Goal: Task Accomplishment & Management: Manage account settings

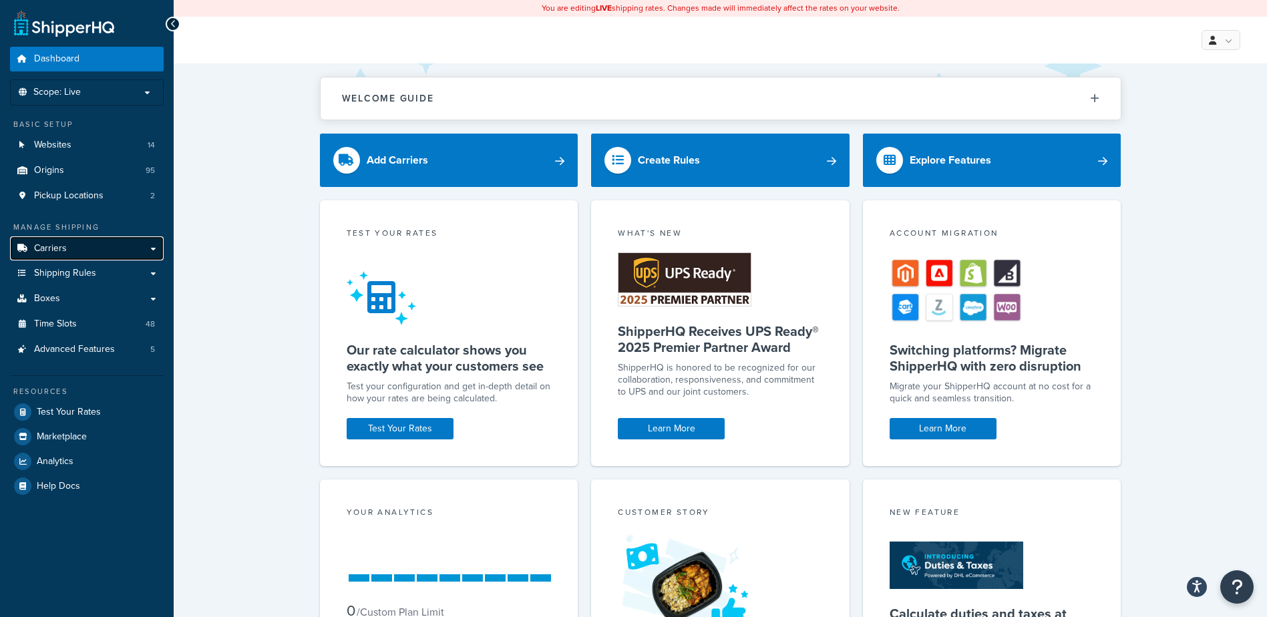
click at [59, 246] on span "Carriers" at bounding box center [50, 248] width 33 height 11
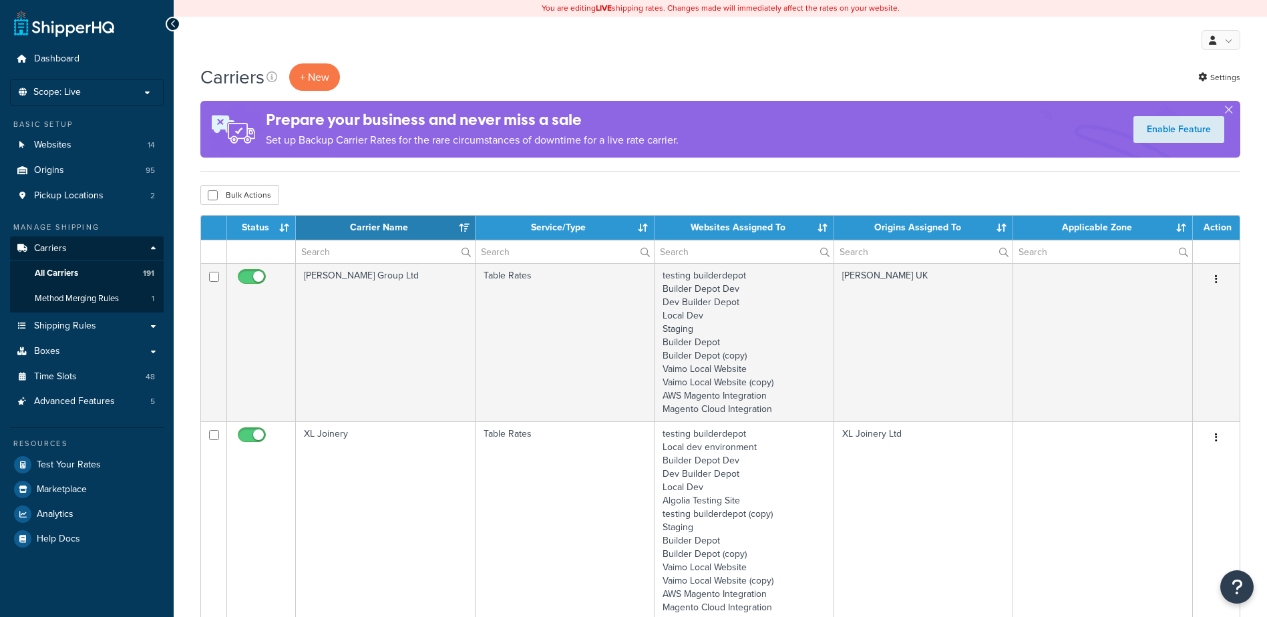
select select "15"
click at [326, 245] on input "text" at bounding box center [385, 252] width 179 height 23
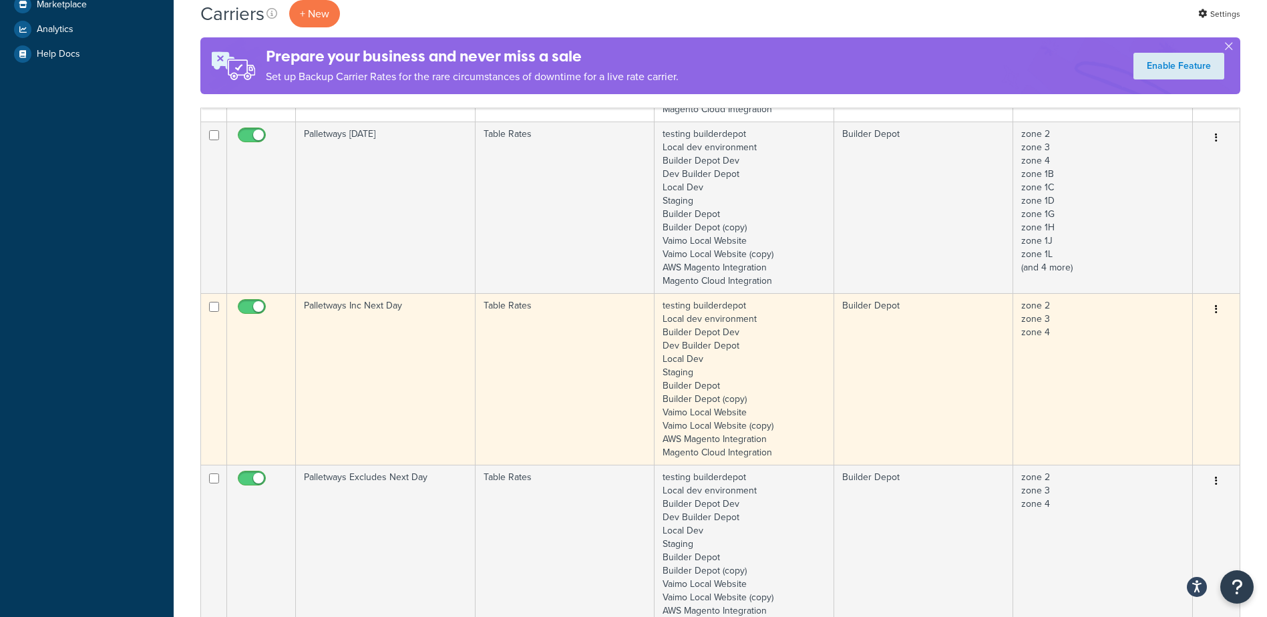
scroll to position [535, 0]
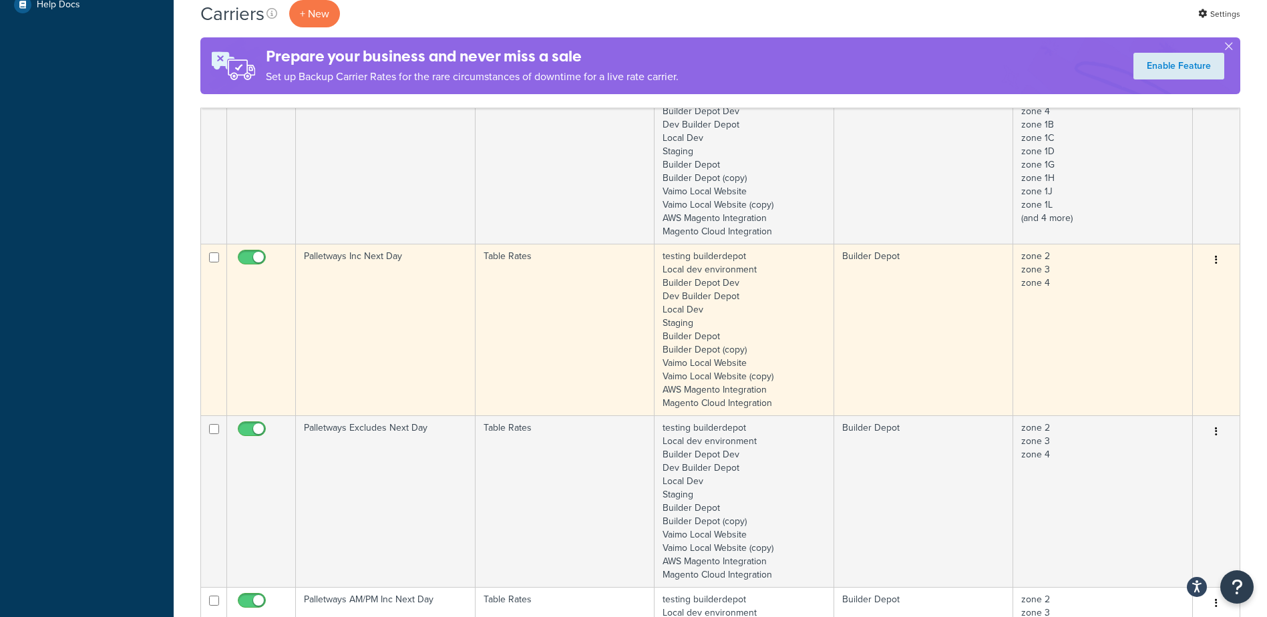
type input "palle"
click at [400, 303] on td "Palletways Inc Next Day" at bounding box center [386, 330] width 180 height 172
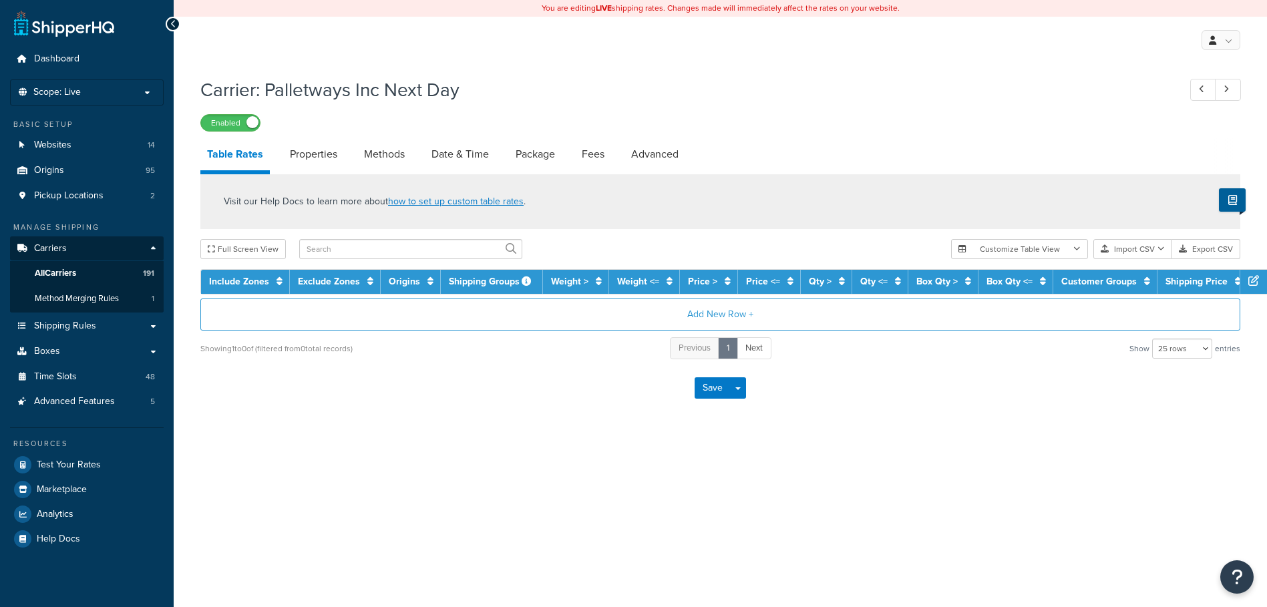
select select "25"
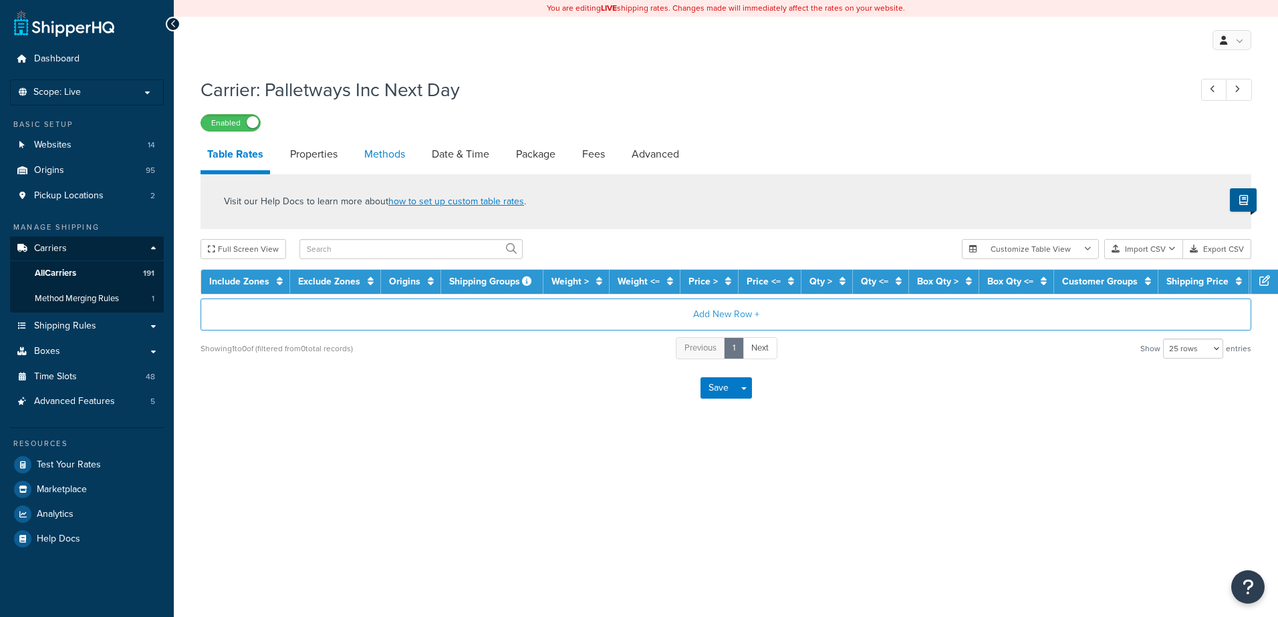
click at [373, 154] on link "Methods" at bounding box center [384, 154] width 54 height 32
select select "25"
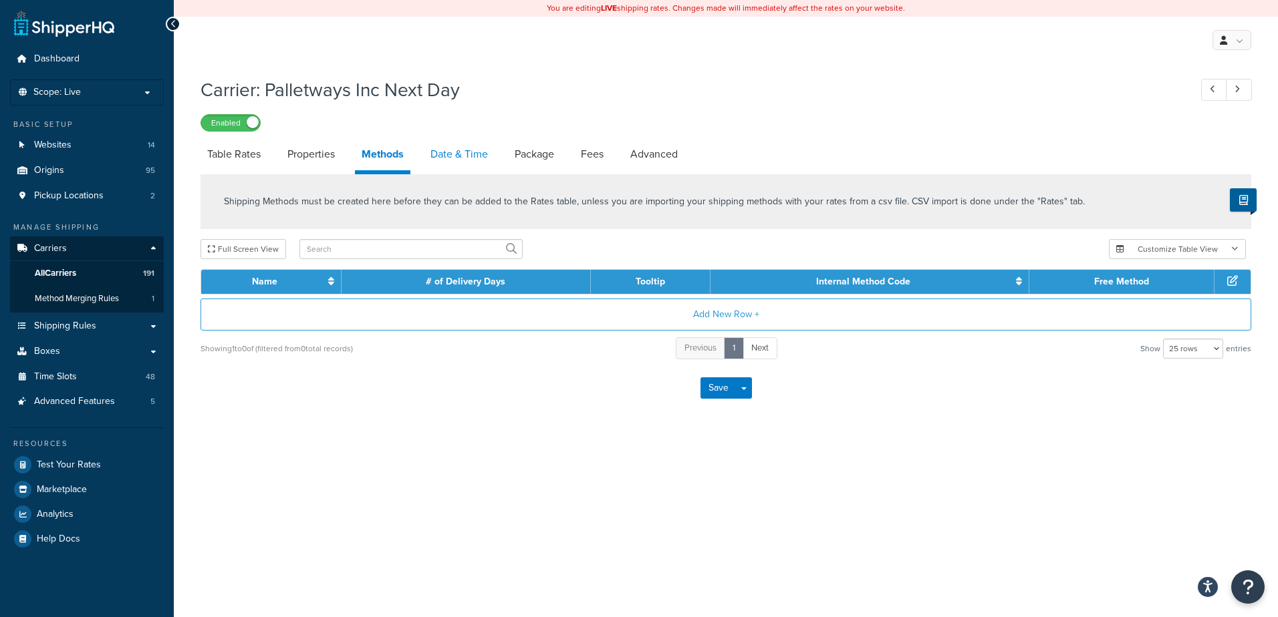
click at [452, 150] on link "Date & Time" at bounding box center [459, 154] width 71 height 32
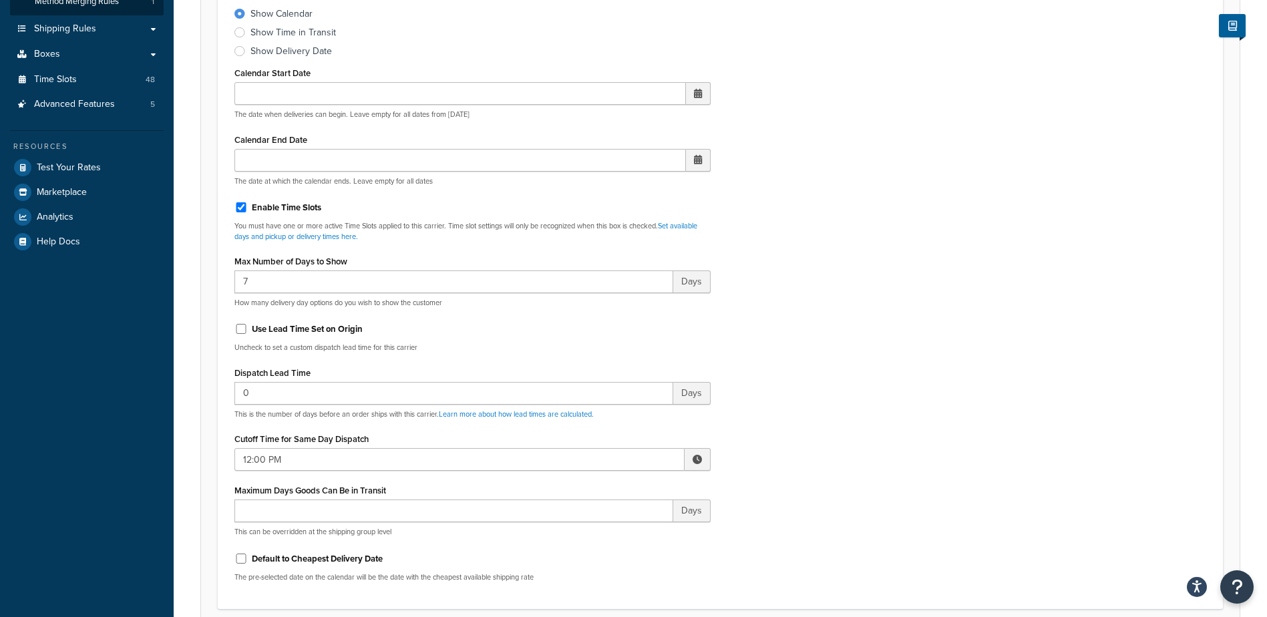
scroll to position [334, 0]
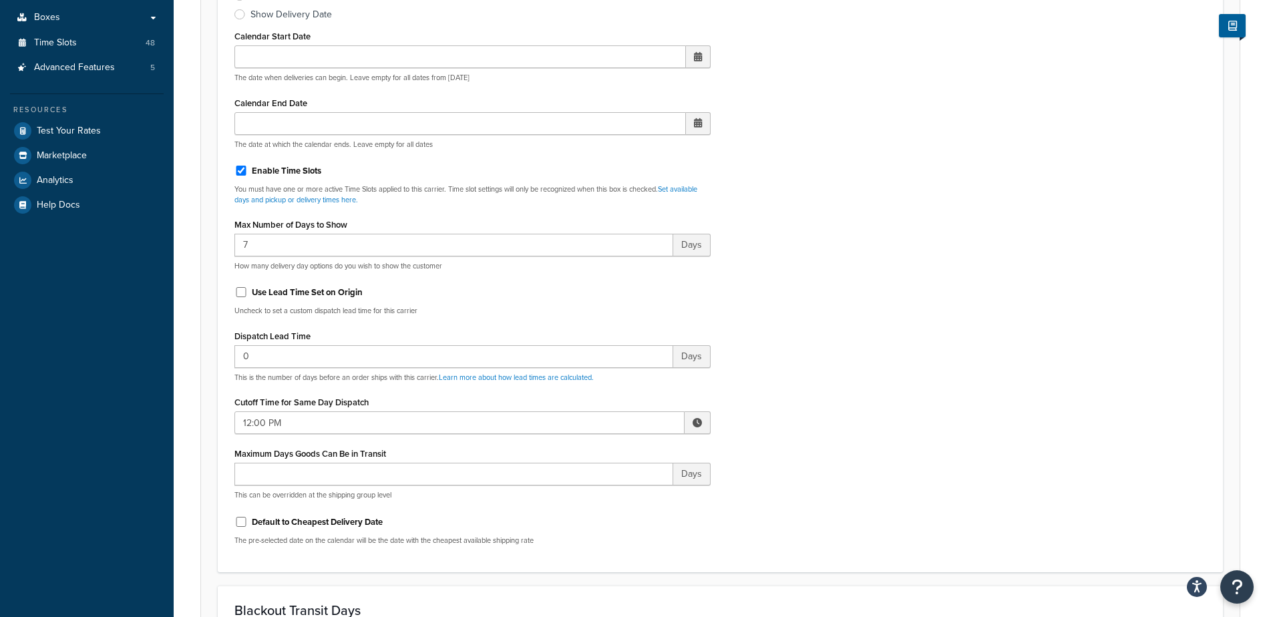
click at [698, 418] on span at bounding box center [697, 422] width 9 height 9
click at [604, 450] on span "▲" at bounding box center [599, 452] width 27 height 27
type input "2:00 PM"
click at [774, 412] on div "Include Delivery Date Information: No, just show shipping rates Show Calendar S…" at bounding box center [721, 241] width 992 height 629
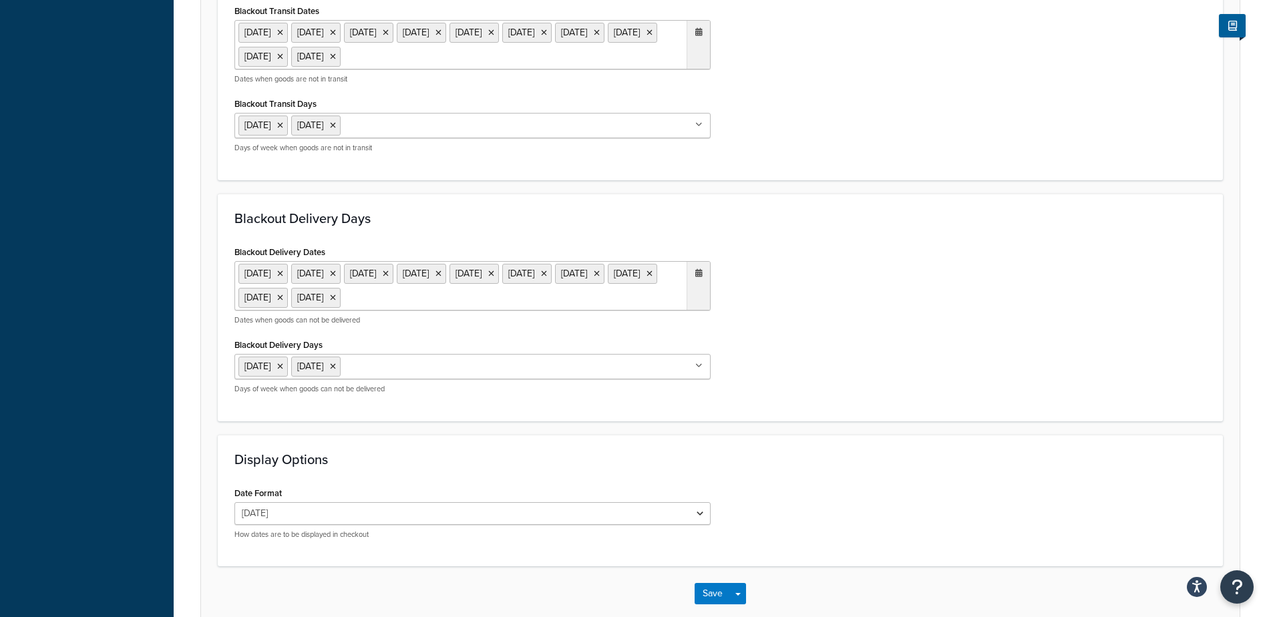
scroll to position [1039, 0]
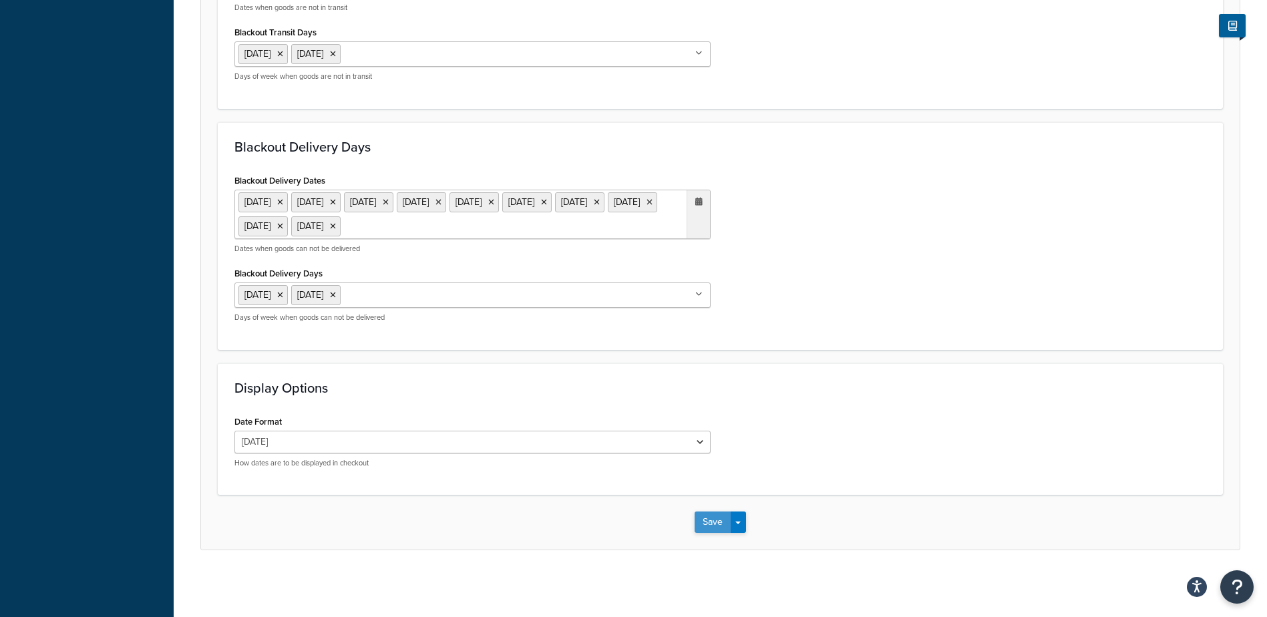
click at [706, 519] on button "Save" at bounding box center [713, 522] width 36 height 21
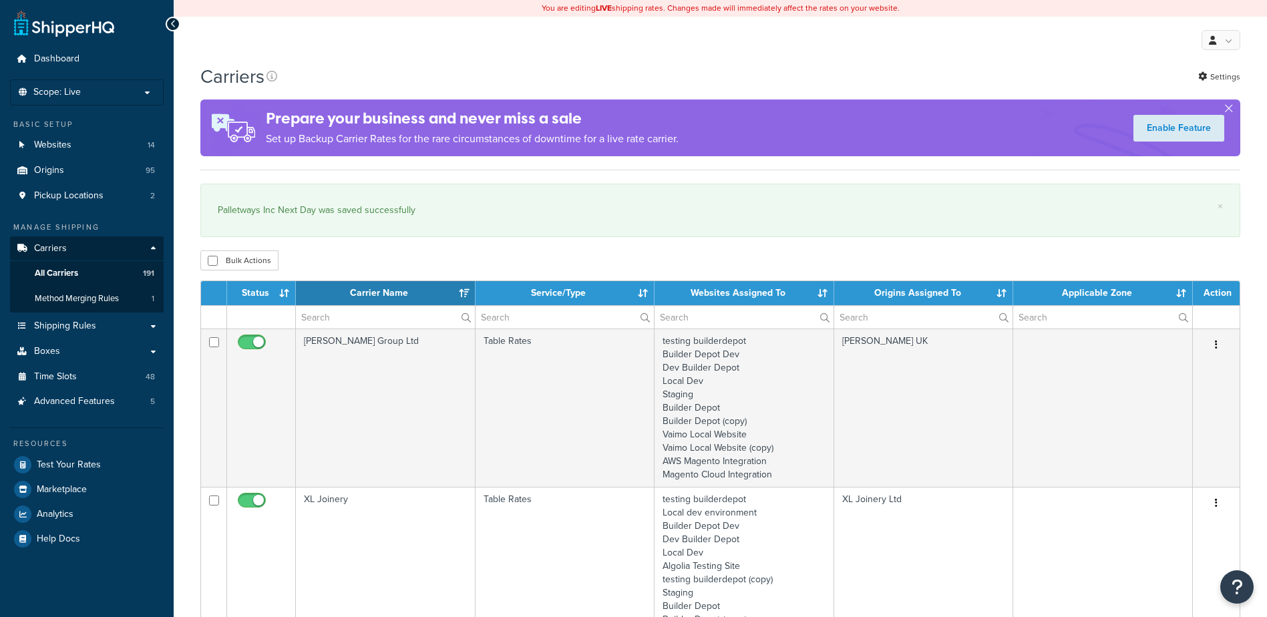
select select "15"
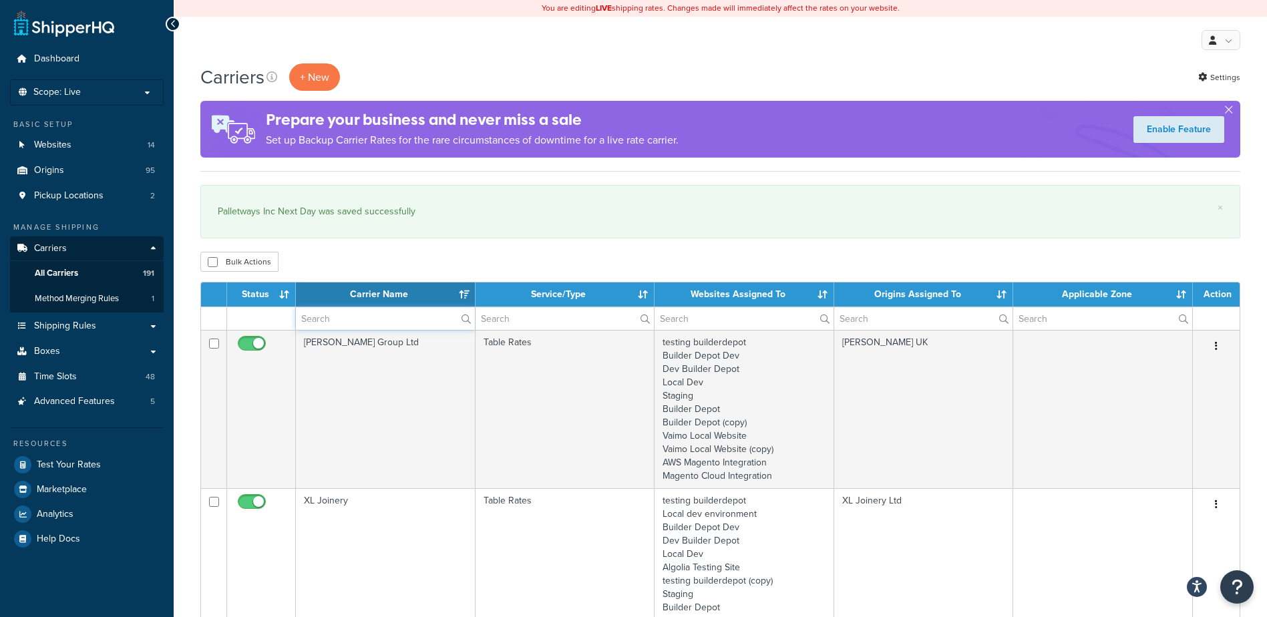
click at [335, 317] on input "text" at bounding box center [385, 318] width 179 height 23
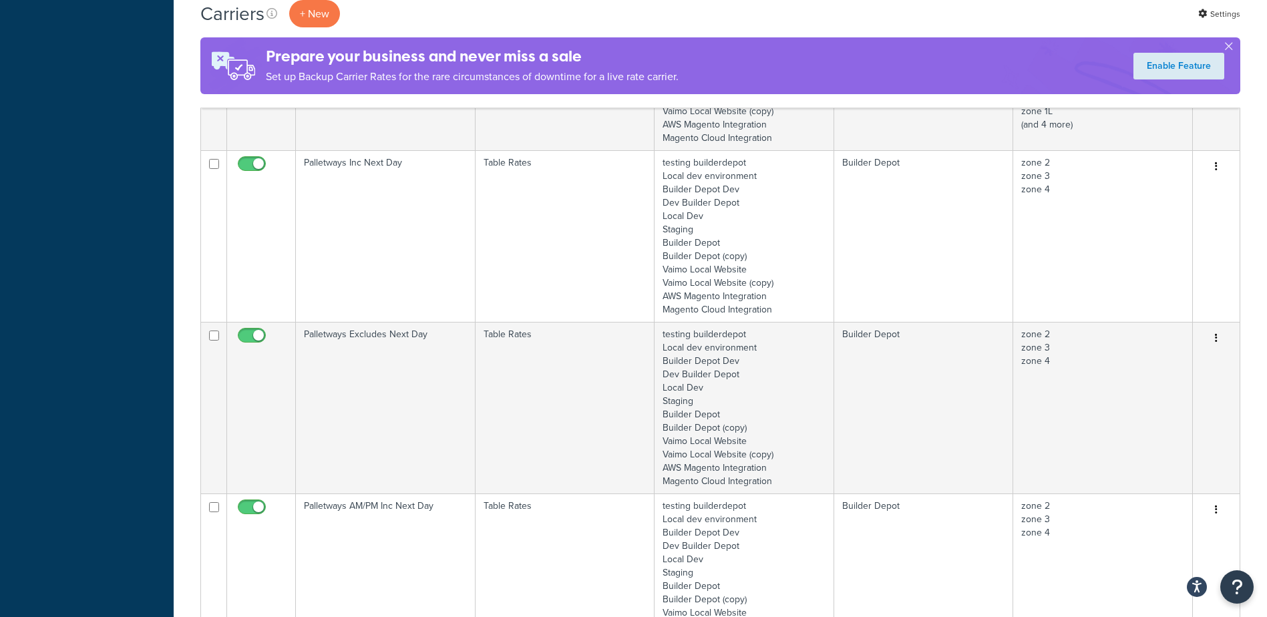
scroll to position [869, 0]
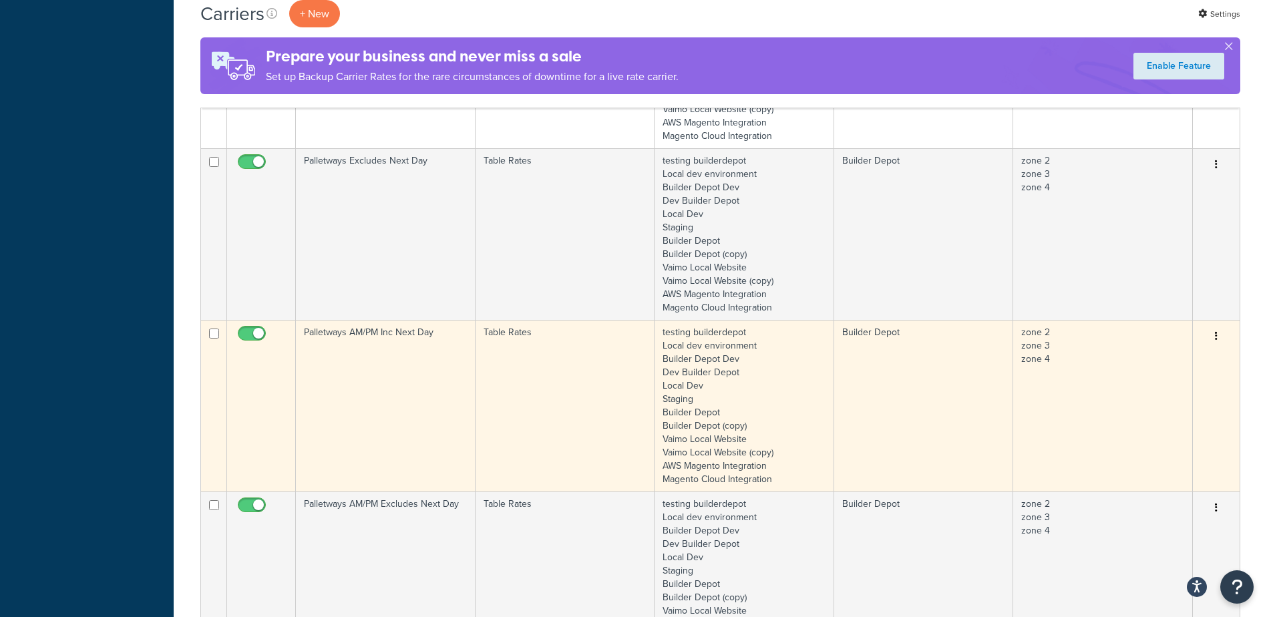
type input "palletways"
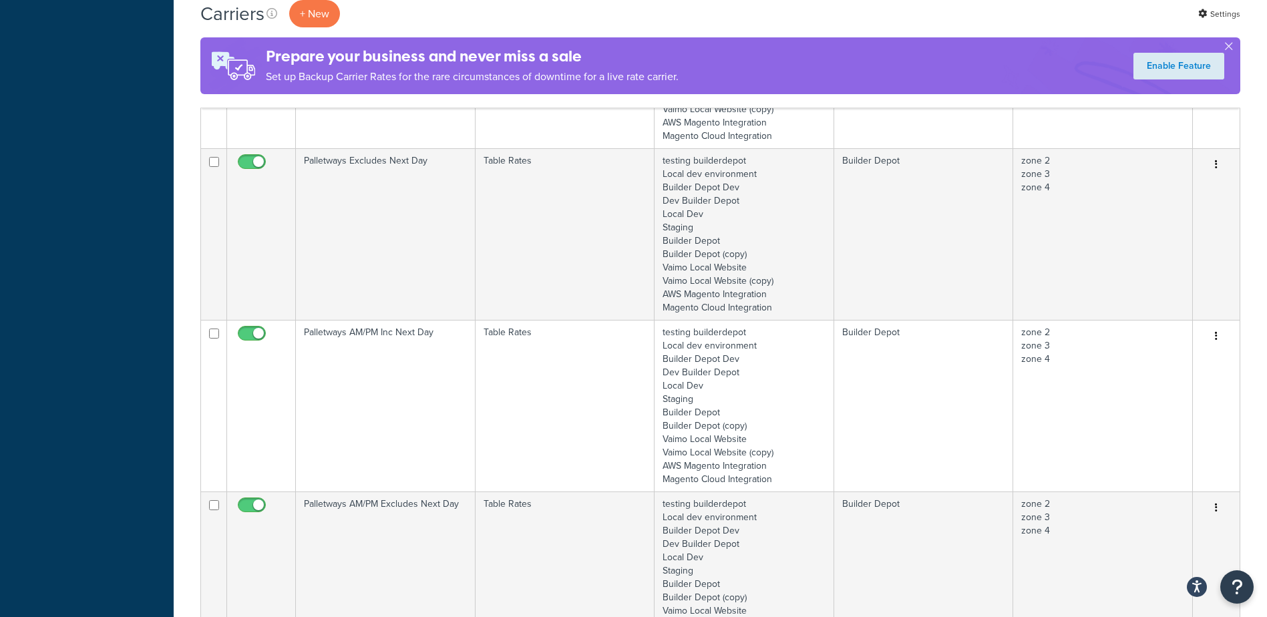
click at [378, 356] on td "Palletways AM/PM Inc Next Day" at bounding box center [386, 406] width 180 height 172
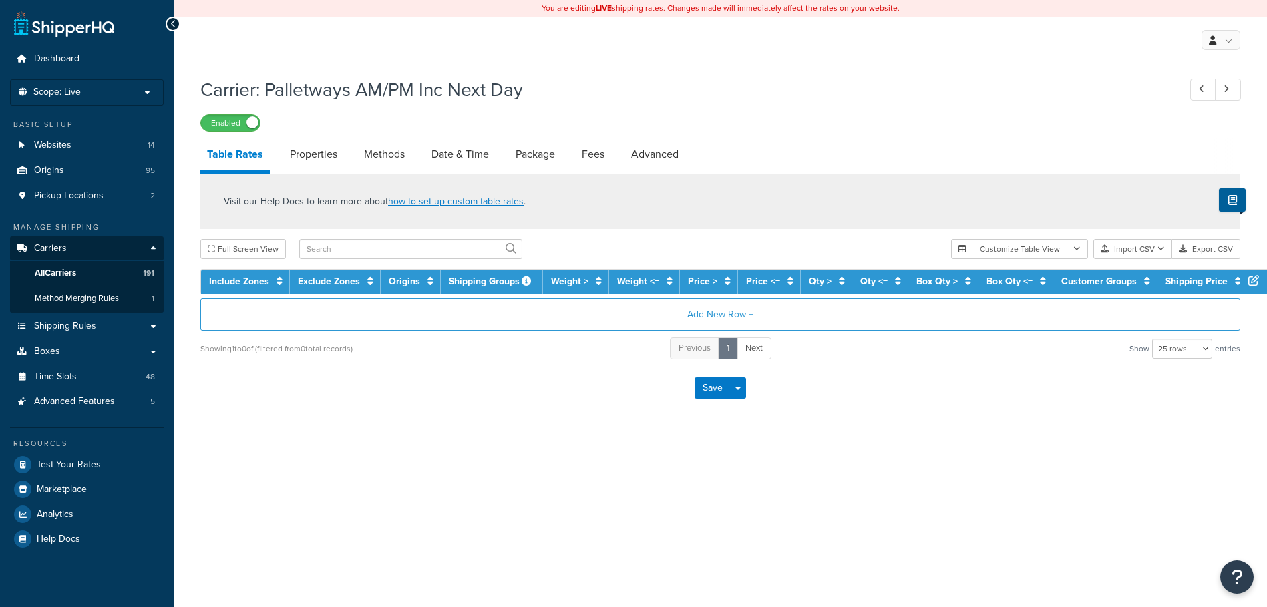
select select "25"
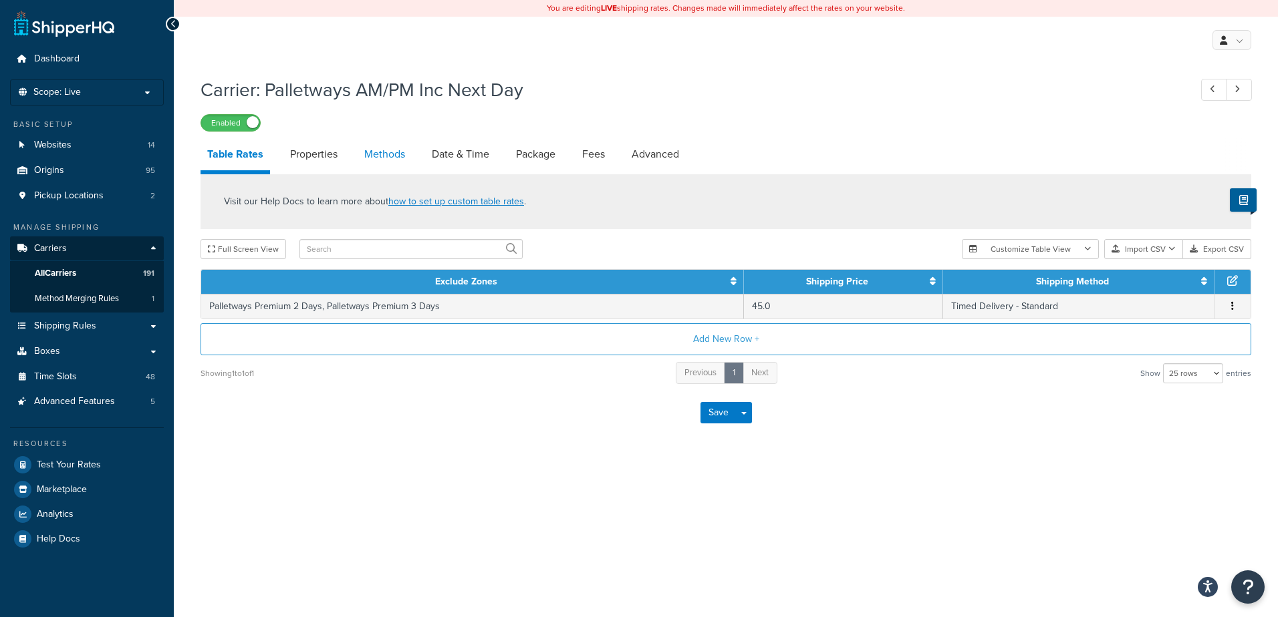
click at [377, 156] on link "Methods" at bounding box center [384, 154] width 54 height 32
select select "25"
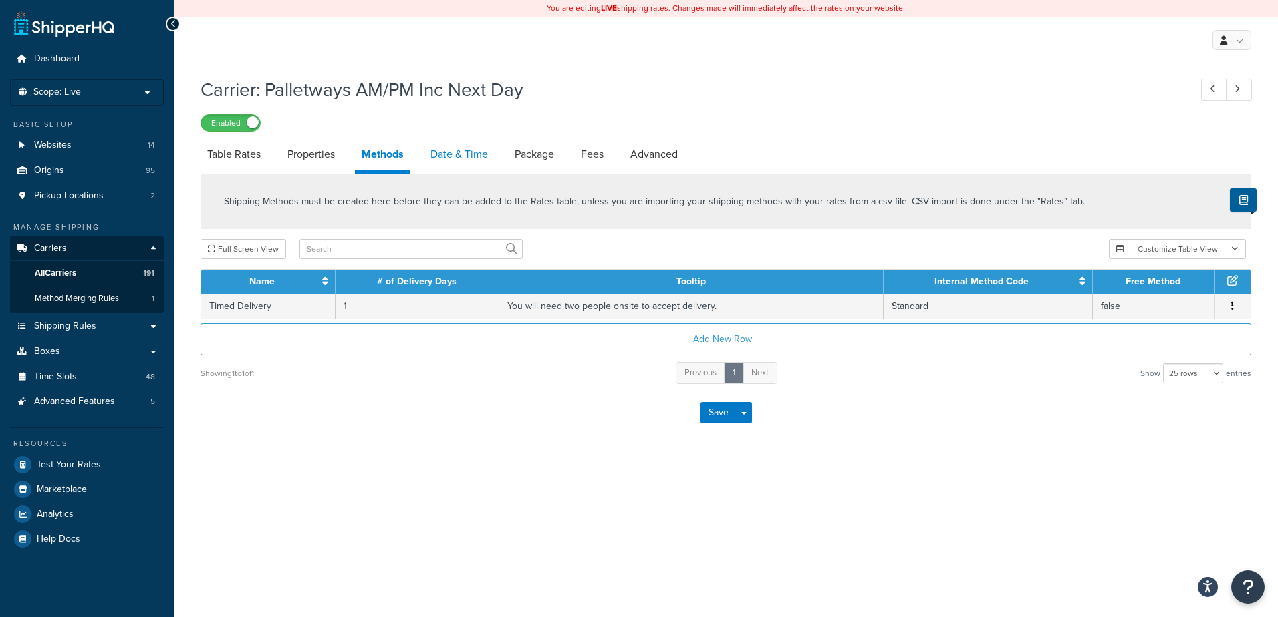
click at [474, 157] on link "Date & Time" at bounding box center [459, 154] width 71 height 32
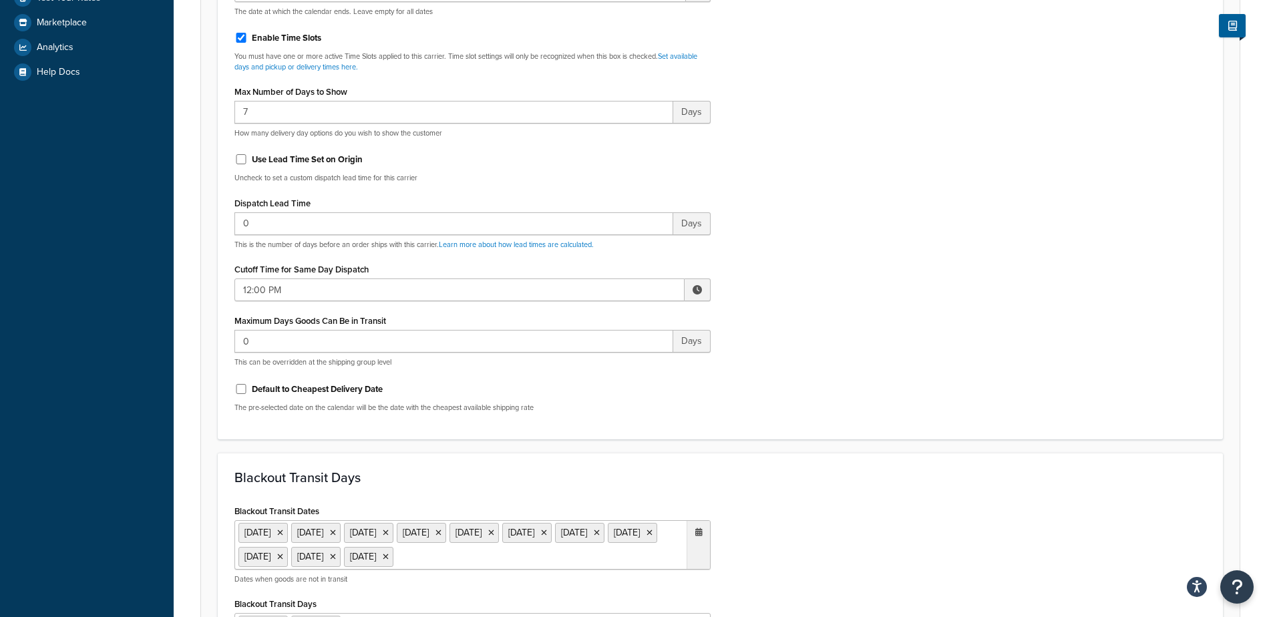
scroll to position [468, 0]
click at [697, 291] on span at bounding box center [697, 289] width 9 height 9
click at [598, 318] on span "▲" at bounding box center [599, 318] width 27 height 27
type input "2:00 PM"
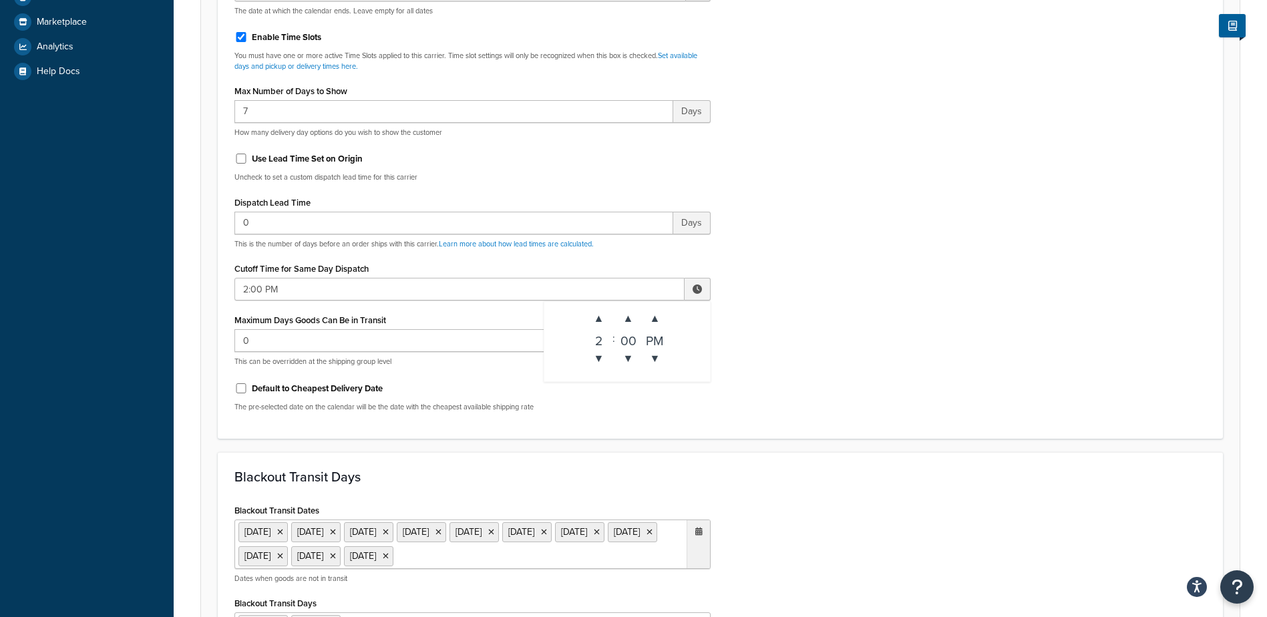
click at [818, 301] on div "Include Delivery Date Information: No, just show shipping rates Show Calendar S…" at bounding box center [721, 108] width 992 height 629
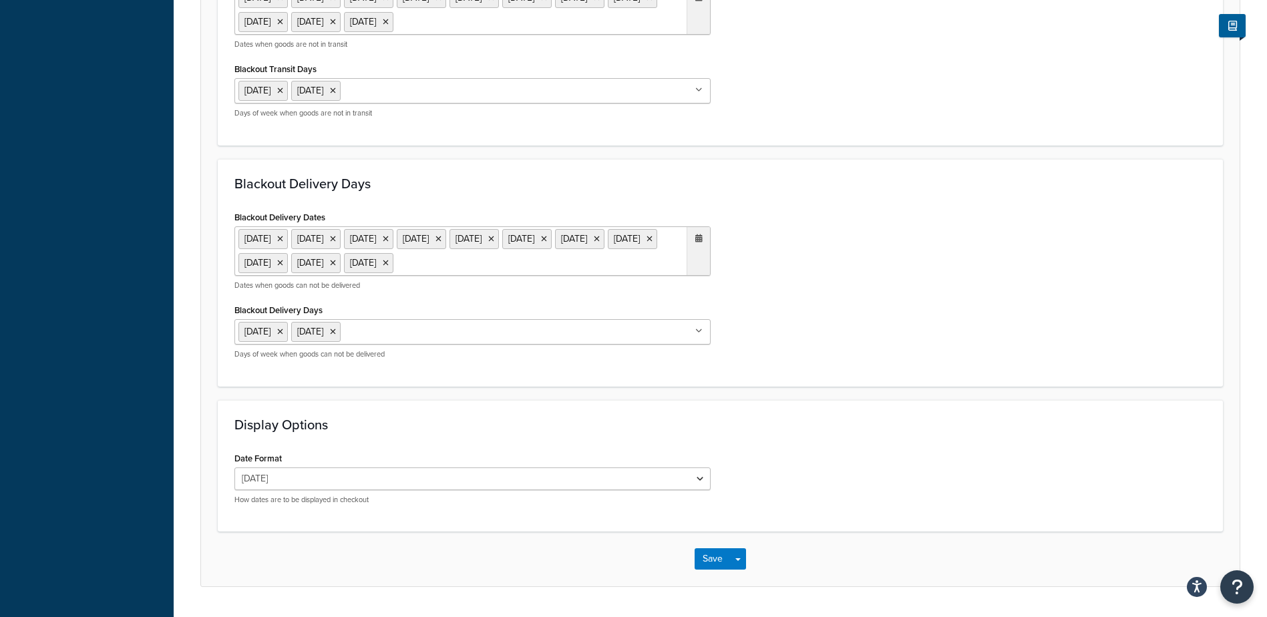
scroll to position [1087, 0]
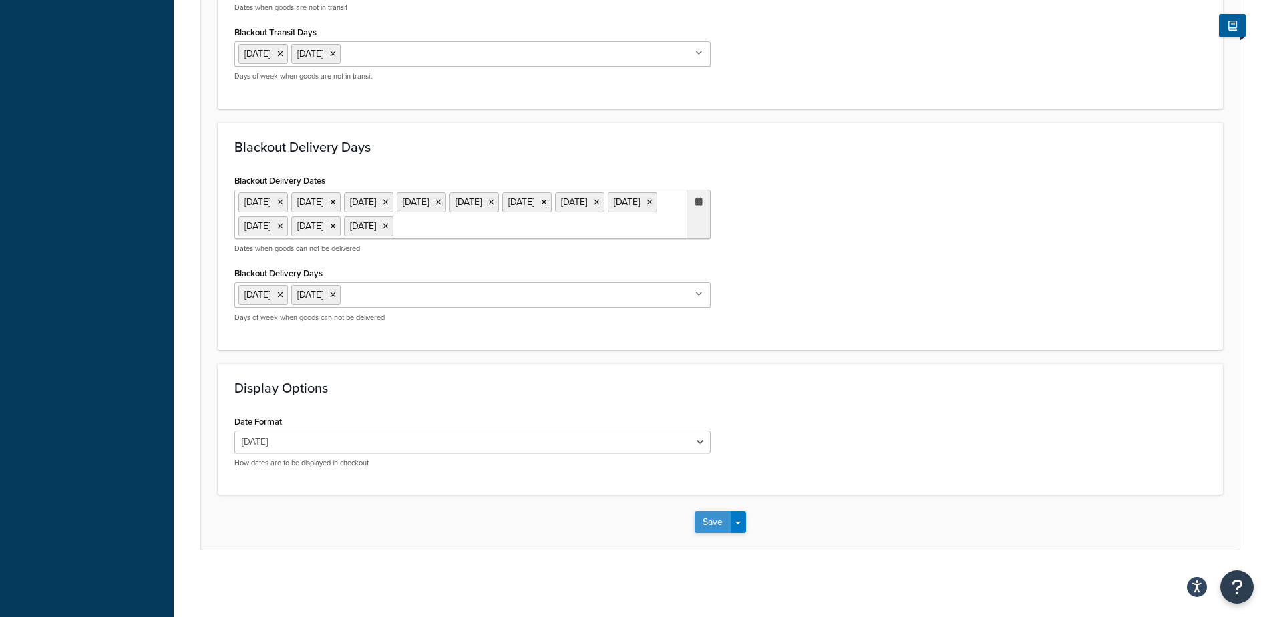
click at [704, 516] on button "Save" at bounding box center [713, 522] width 36 height 21
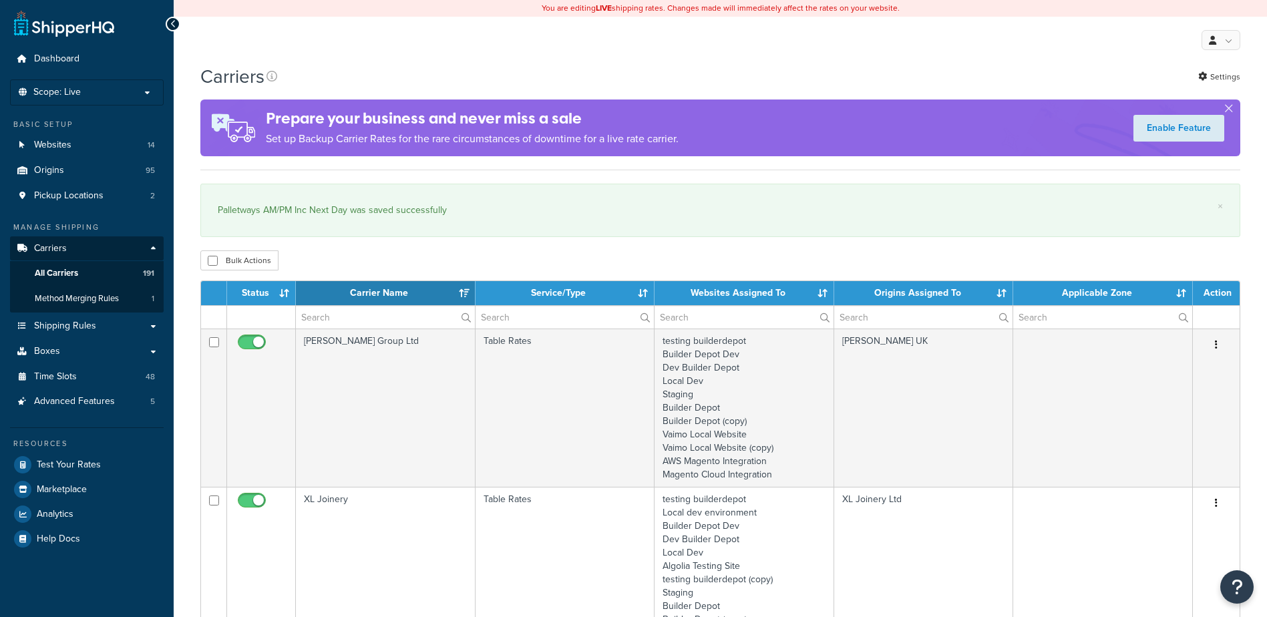
select select "15"
